Goal: Transaction & Acquisition: Subscribe to service/newsletter

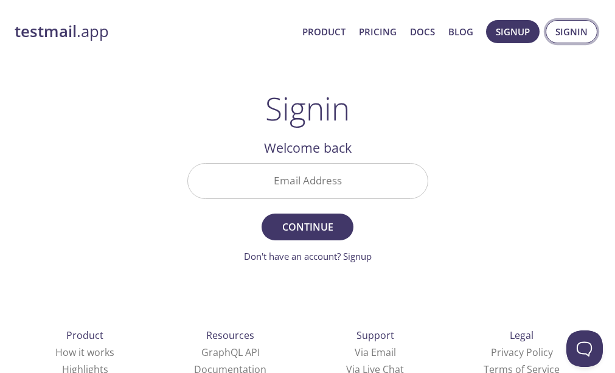
click at [566, 36] on span "Signin" at bounding box center [571, 32] width 32 height 16
click at [319, 35] on link "Product" at bounding box center [323, 32] width 43 height 16
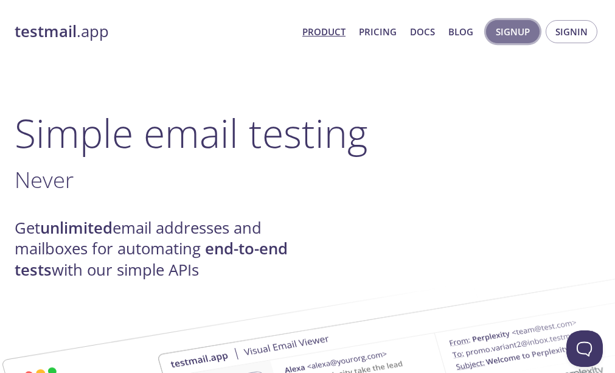
click at [500, 36] on span "Signup" at bounding box center [512, 32] width 34 height 16
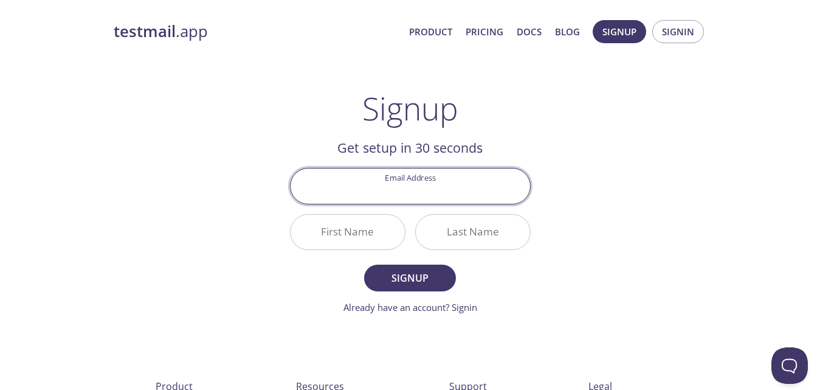
click at [408, 184] on input "Email Address" at bounding box center [410, 185] width 239 height 35
paste input "[EMAIL_ADDRESS][DOMAIN_NAME]."
type input "[EMAIL_ADDRESS][DOMAIN_NAME]."
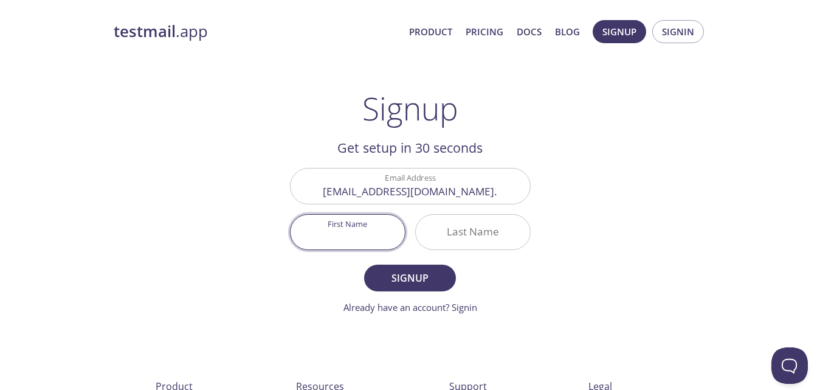
click at [365, 228] on input "First Name" at bounding box center [348, 232] width 114 height 35
type input "Osas"
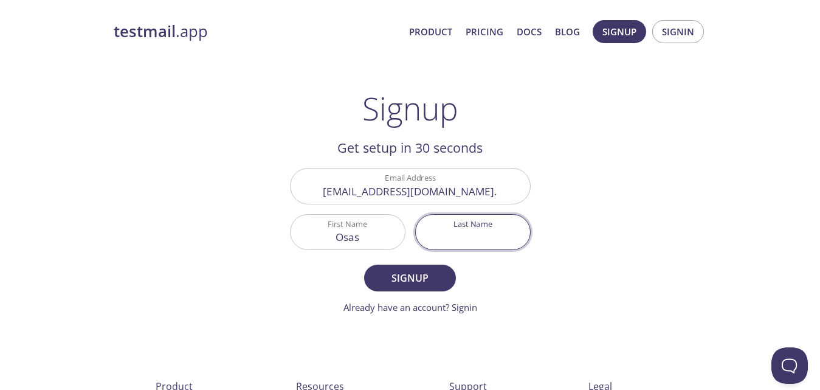
click at [469, 234] on input "Last Name" at bounding box center [473, 232] width 114 height 35
type input "favour"
click at [407, 283] on span "Signup" at bounding box center [409, 277] width 64 height 17
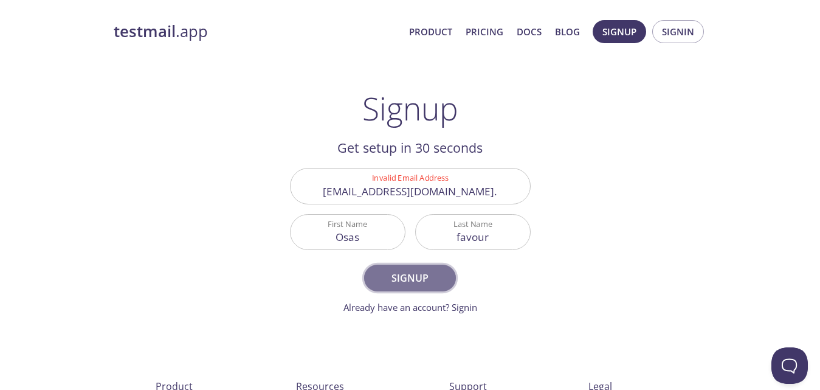
click at [407, 283] on span "Signup" at bounding box center [409, 277] width 64 height 17
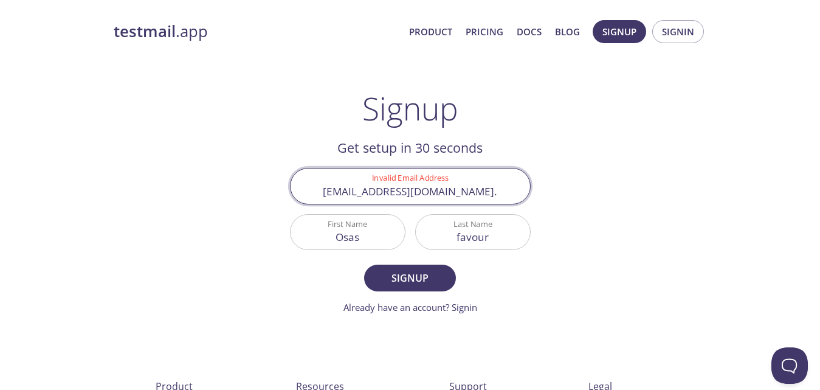
click at [470, 191] on input "[EMAIL_ADDRESS][DOMAIN_NAME]." at bounding box center [410, 185] width 239 height 35
type input "[EMAIL_ADDRESS][DOMAIN_NAME]"
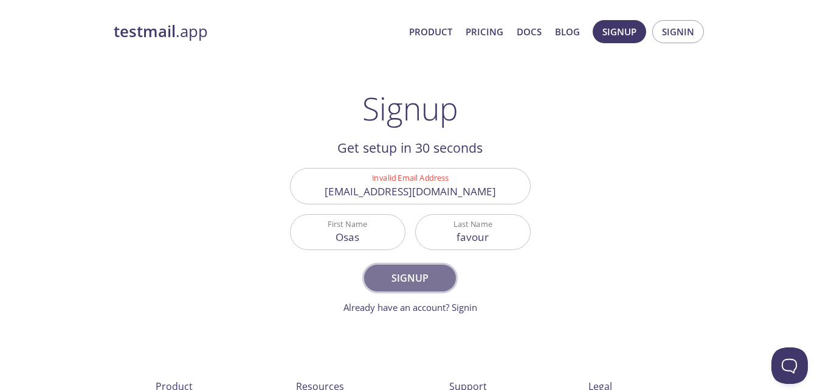
click at [428, 289] on button "Signup" at bounding box center [409, 277] width 91 height 27
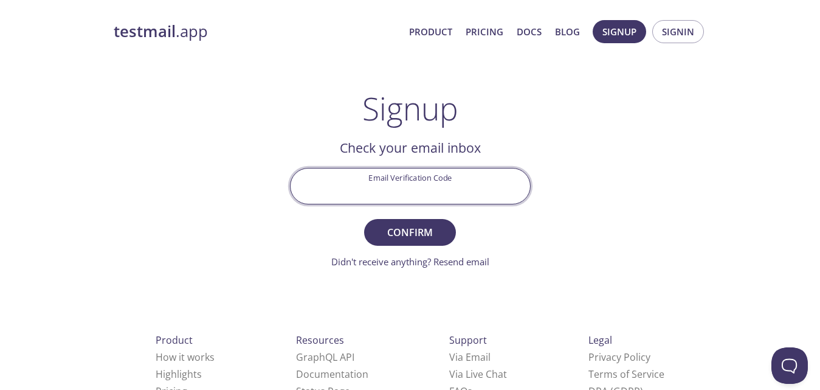
click at [374, 184] on input "Email Verification Code" at bounding box center [410, 185] width 239 height 35
paste input "W2SULBA"
type input "W2SULBA"
click at [364, 219] on button "Confirm" at bounding box center [409, 232] width 91 height 27
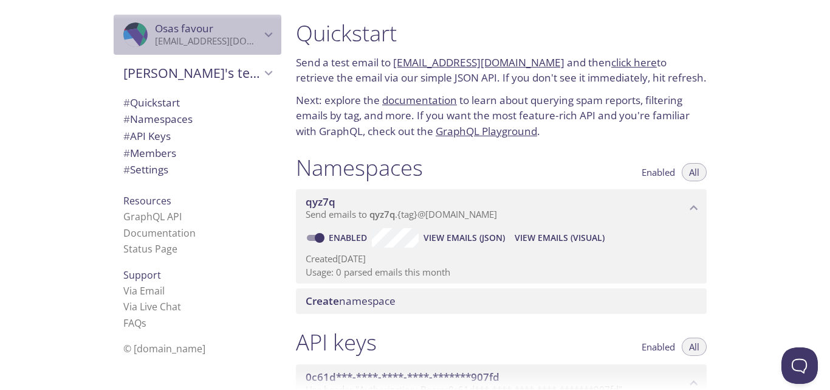
click at [134, 40] on icon "Osas favour" at bounding box center [141, 50] width 18 height 29
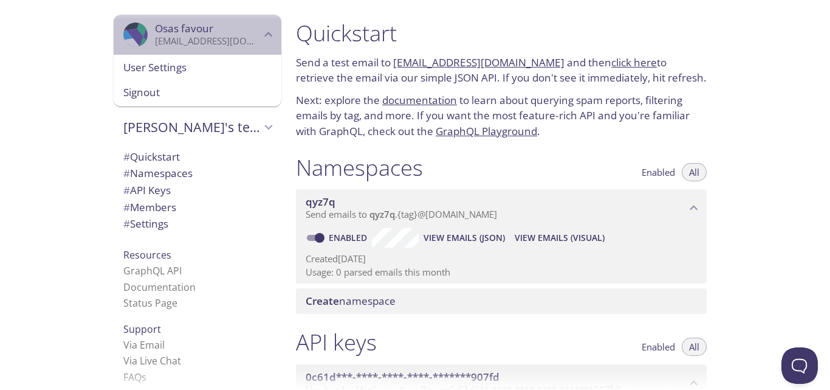
click at [134, 40] on icon "Osas favour" at bounding box center [141, 50] width 18 height 29
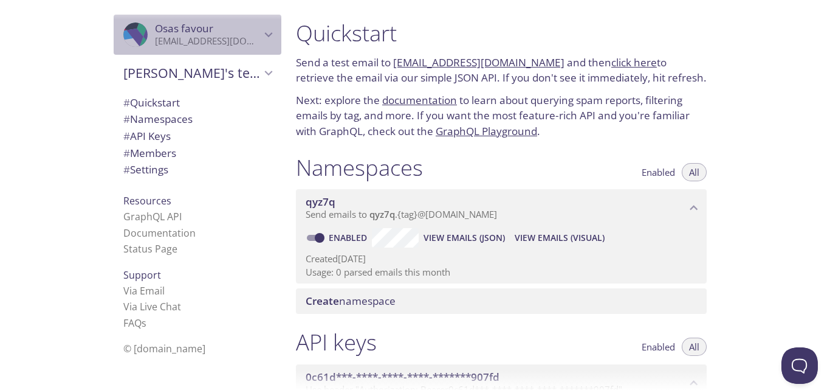
click at [134, 40] on icon "Osas favour" at bounding box center [141, 50] width 18 height 29
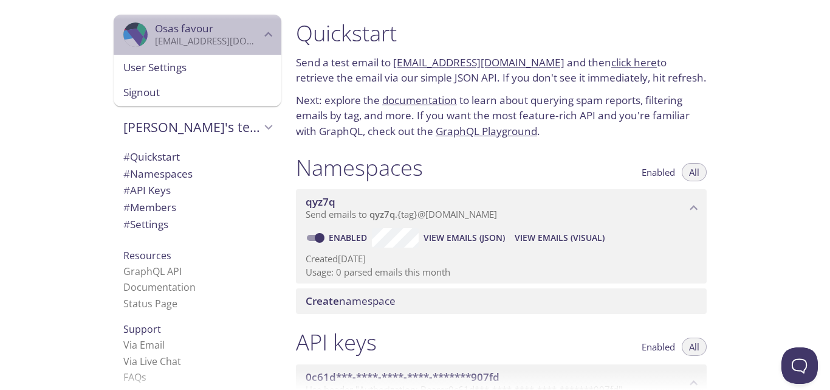
click at [160, 39] on p "[EMAIL_ADDRESS][DOMAIN_NAME]" at bounding box center [208, 41] width 106 height 12
